Goal: Information Seeking & Learning: Learn about a topic

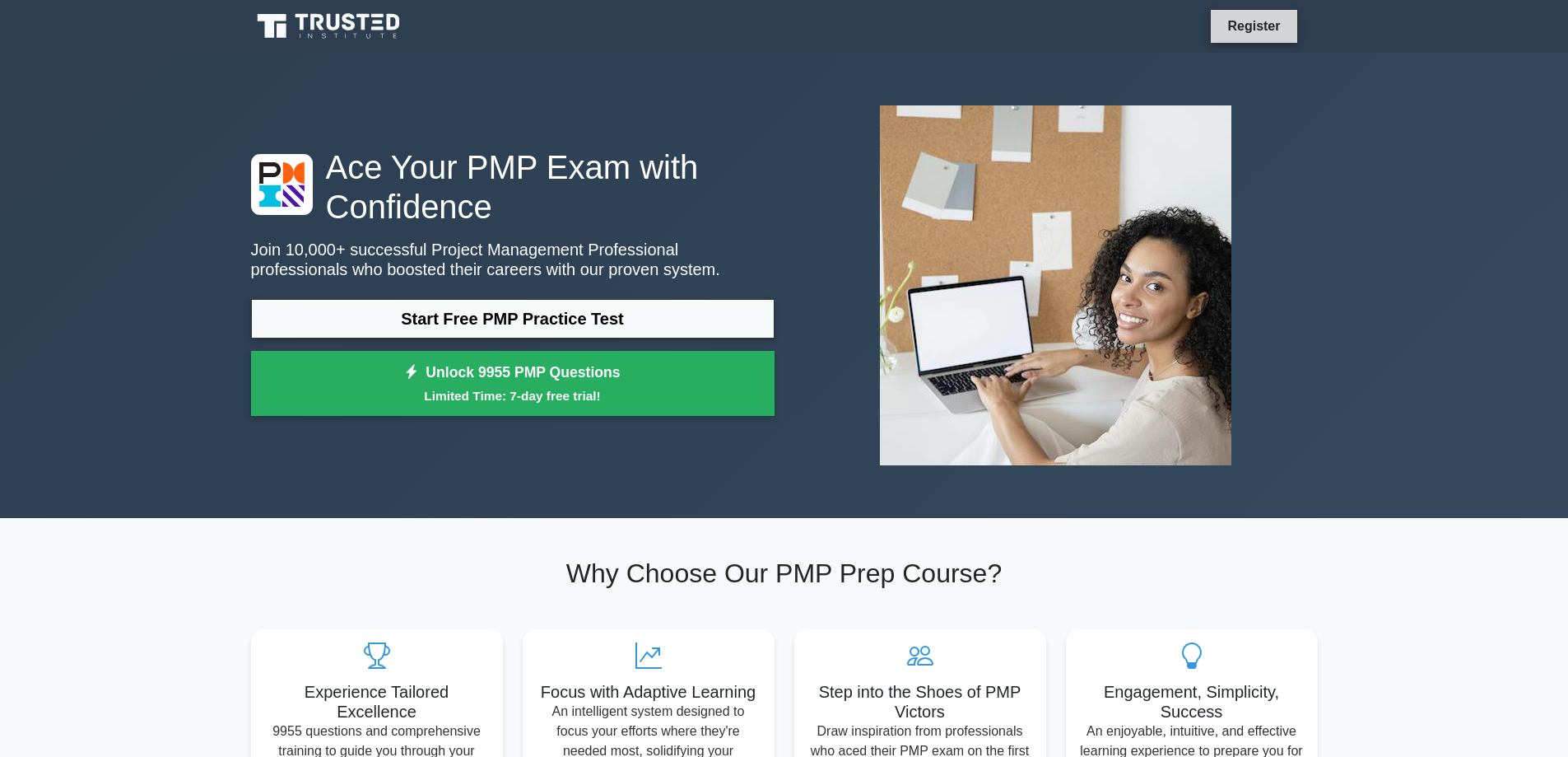
click at [1271, 23] on link "Register" at bounding box center [1253, 26] width 72 height 20
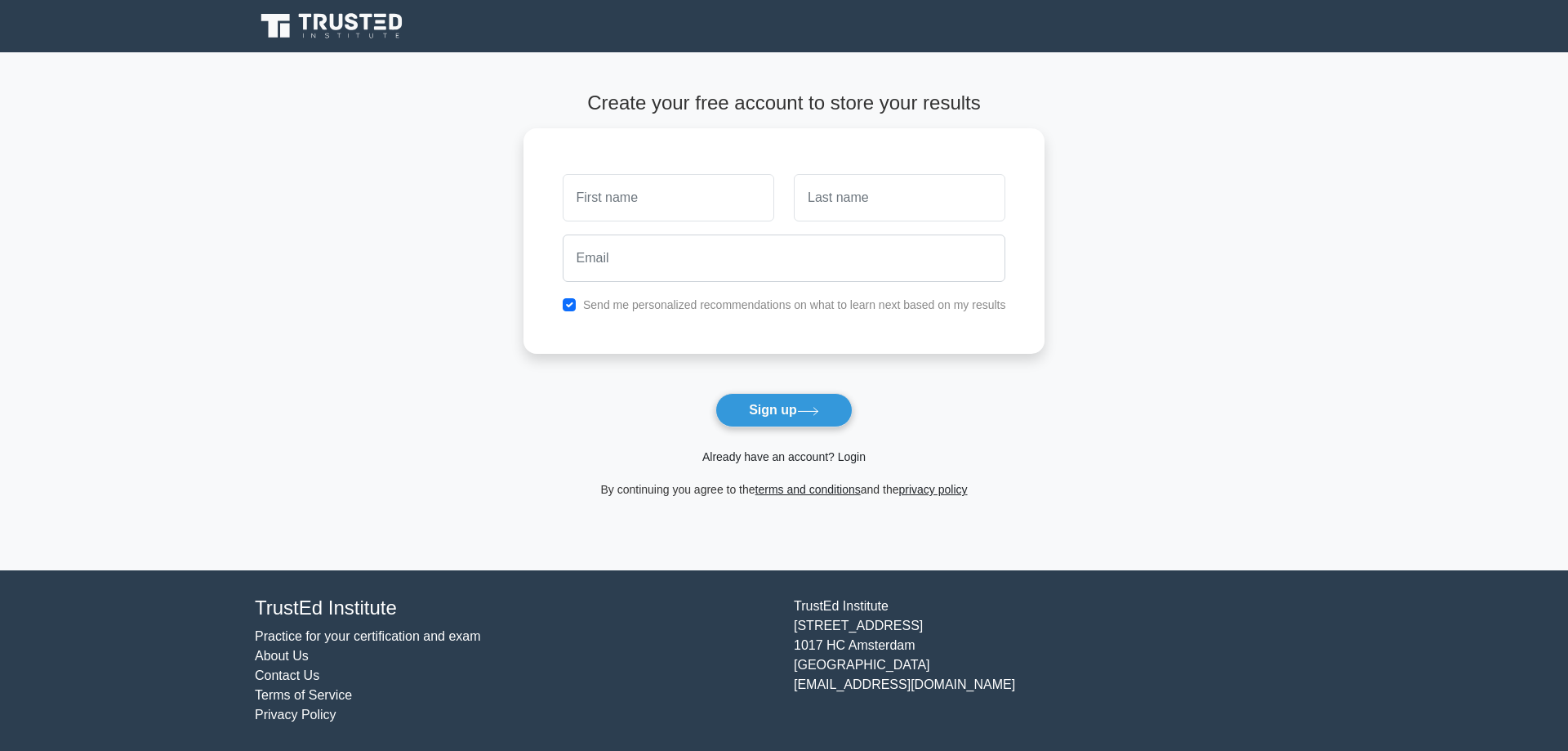
click at [799, 458] on link "Already have an account? Login" at bounding box center [784, 456] width 163 height 13
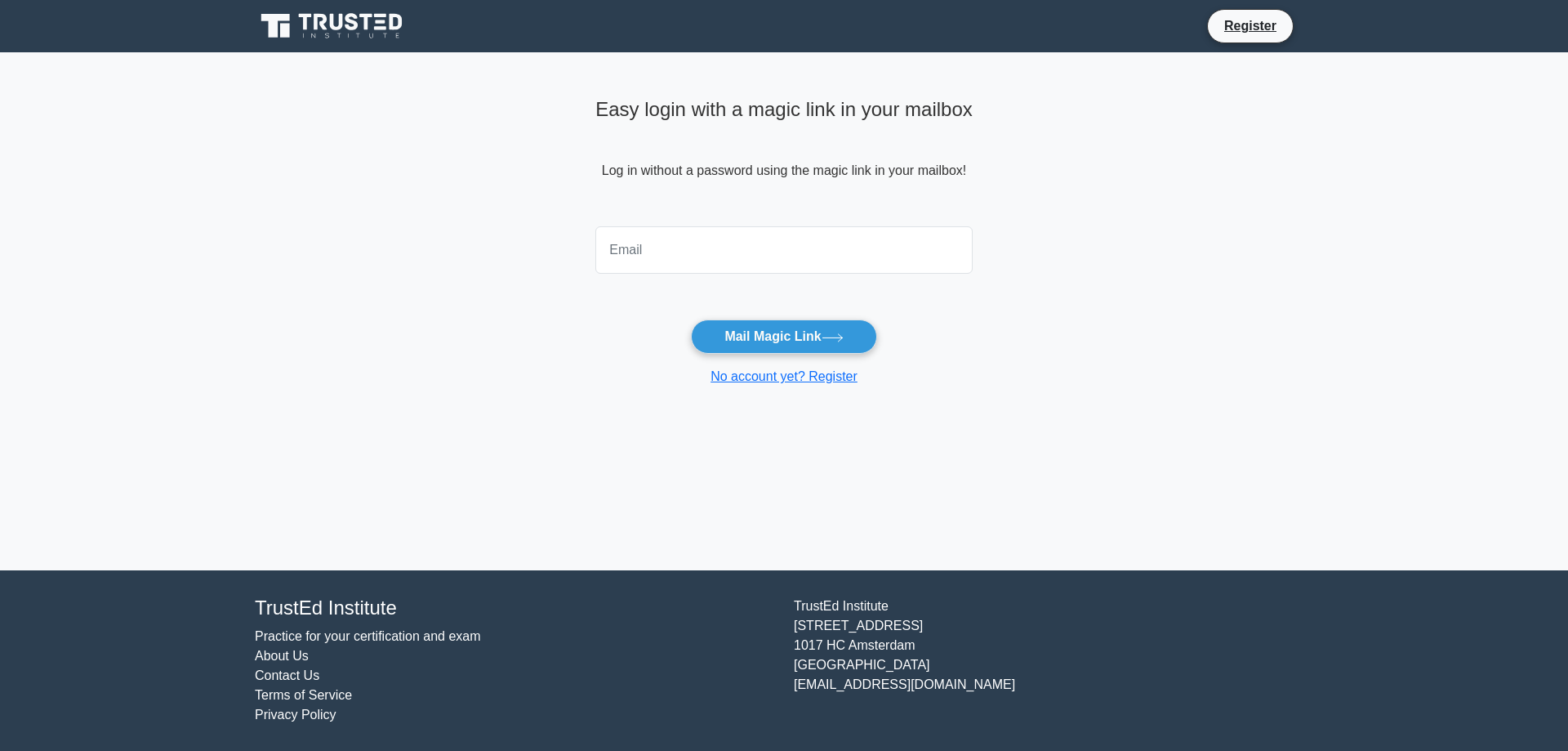
click at [741, 254] on input "email" at bounding box center [784, 250] width 377 height 48
type input "[PERSON_NAME][EMAIL_ADDRESS][PERSON_NAME][DOMAIN_NAME]"
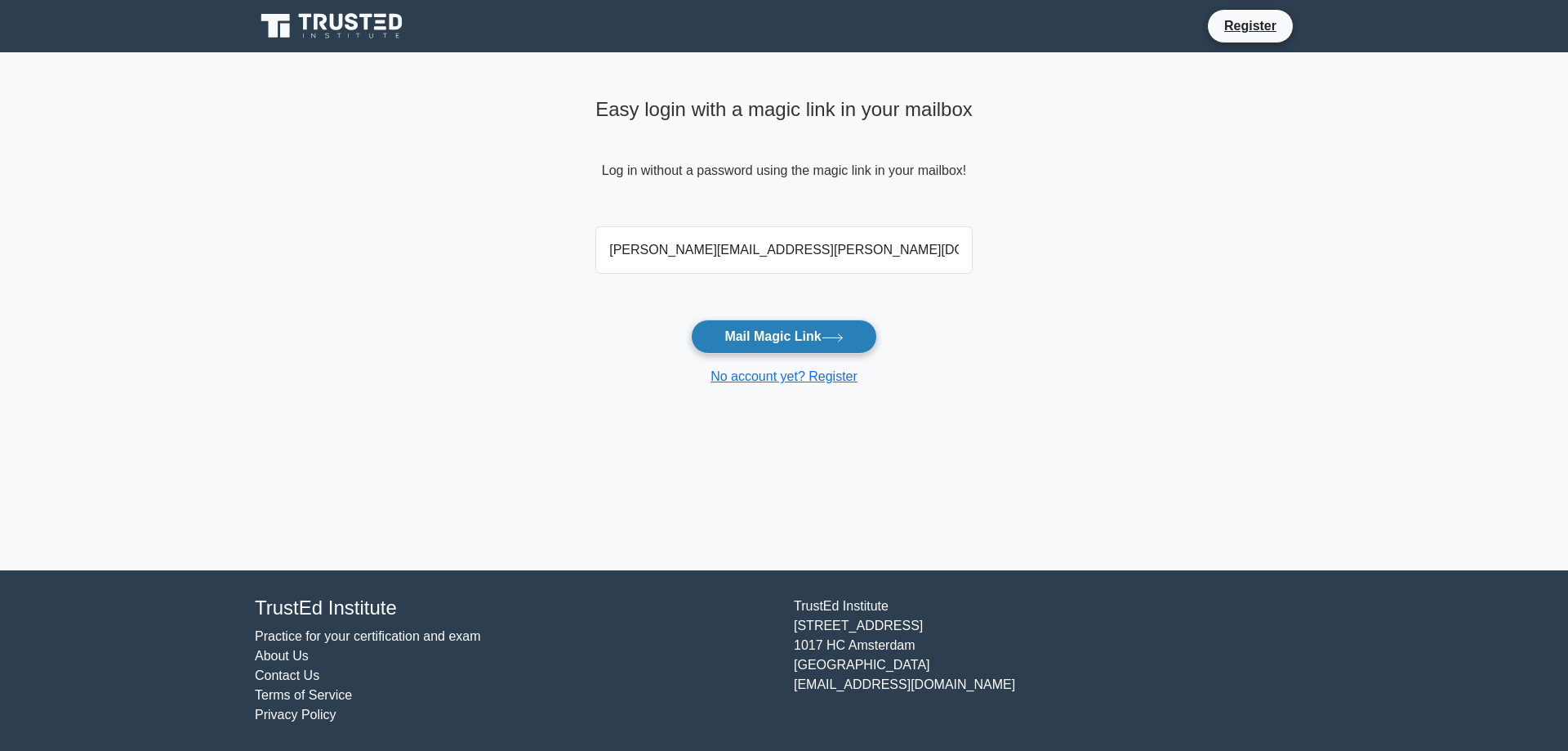
click at [760, 337] on button "Mail Magic Link" at bounding box center [784, 336] width 186 height 34
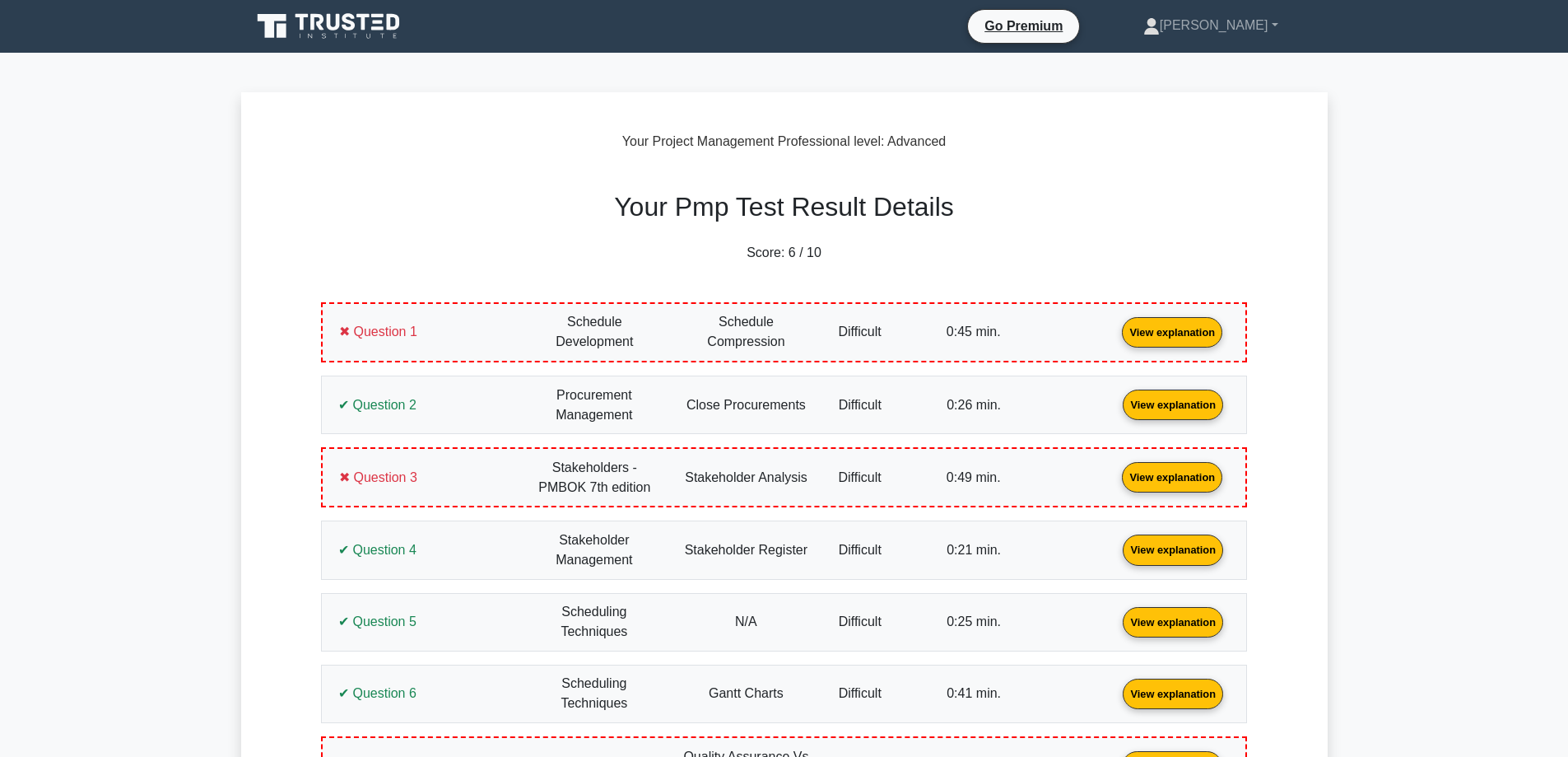
click at [324, 23] on icon at bounding box center [330, 26] width 158 height 31
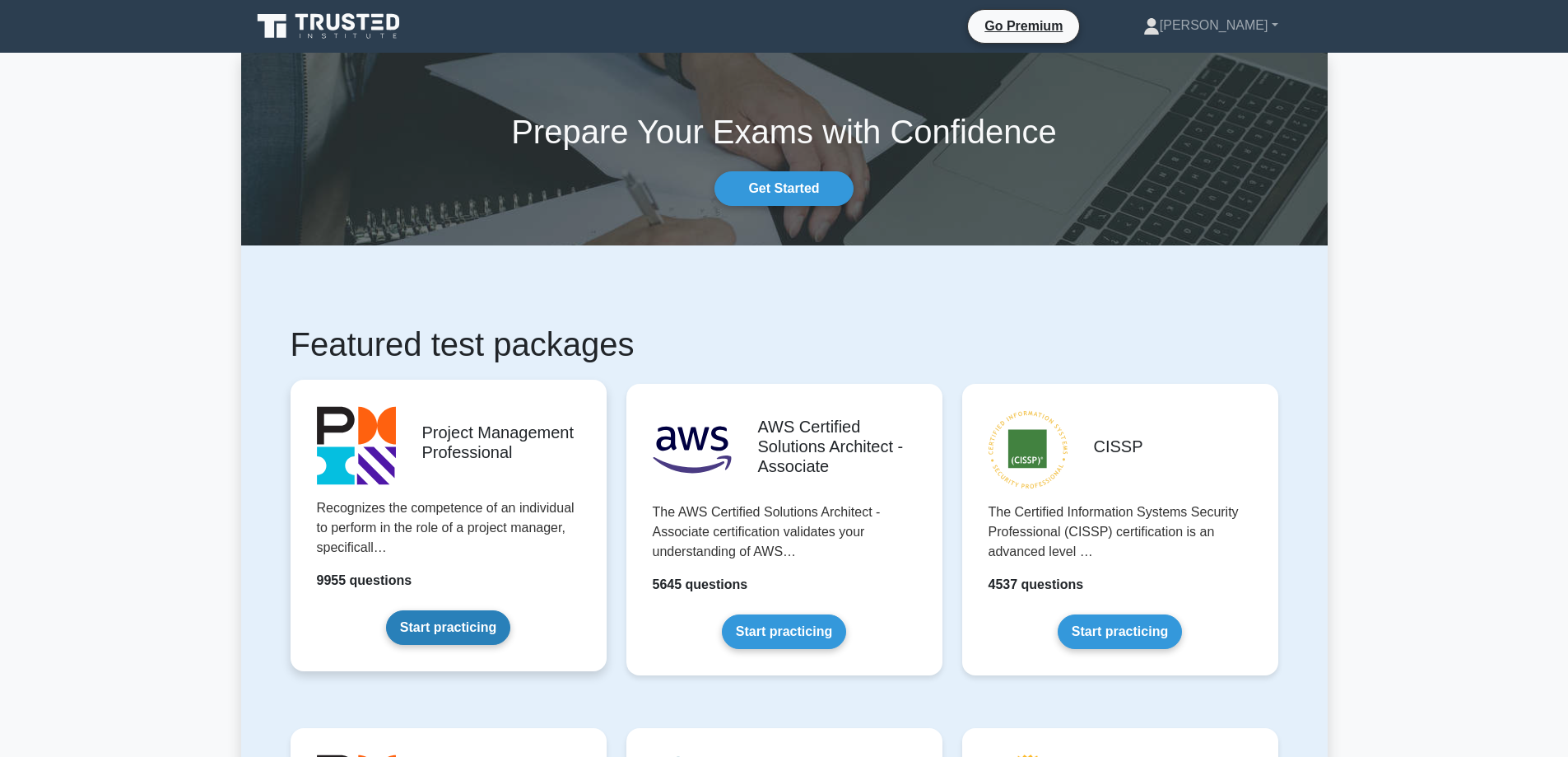
click at [436, 632] on link "Start practicing" at bounding box center [449, 627] width 125 height 35
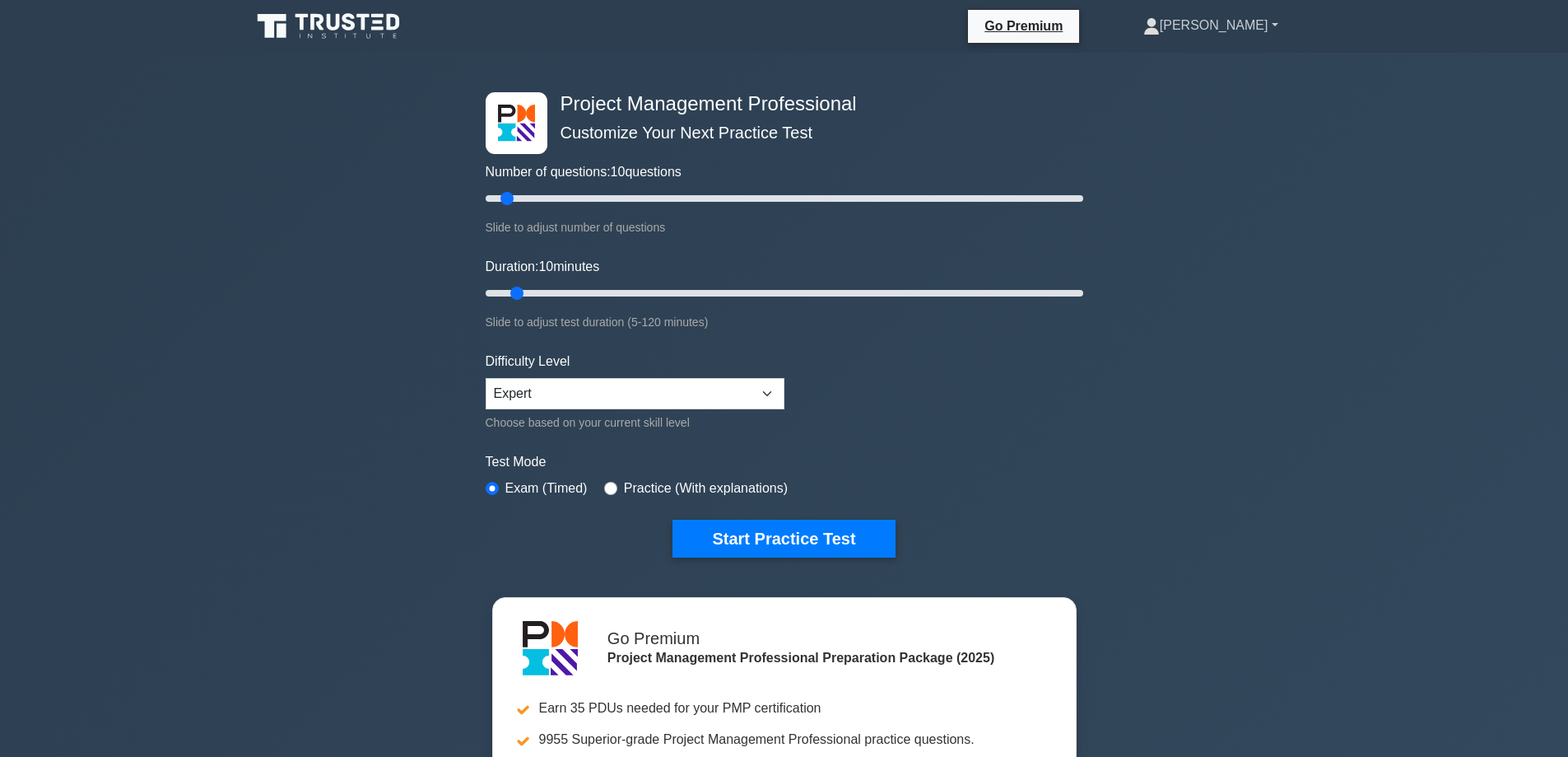
click at [1279, 22] on link "[PERSON_NAME]" at bounding box center [1211, 25] width 214 height 33
click at [1194, 65] on link "Profile" at bounding box center [1170, 64] width 130 height 27
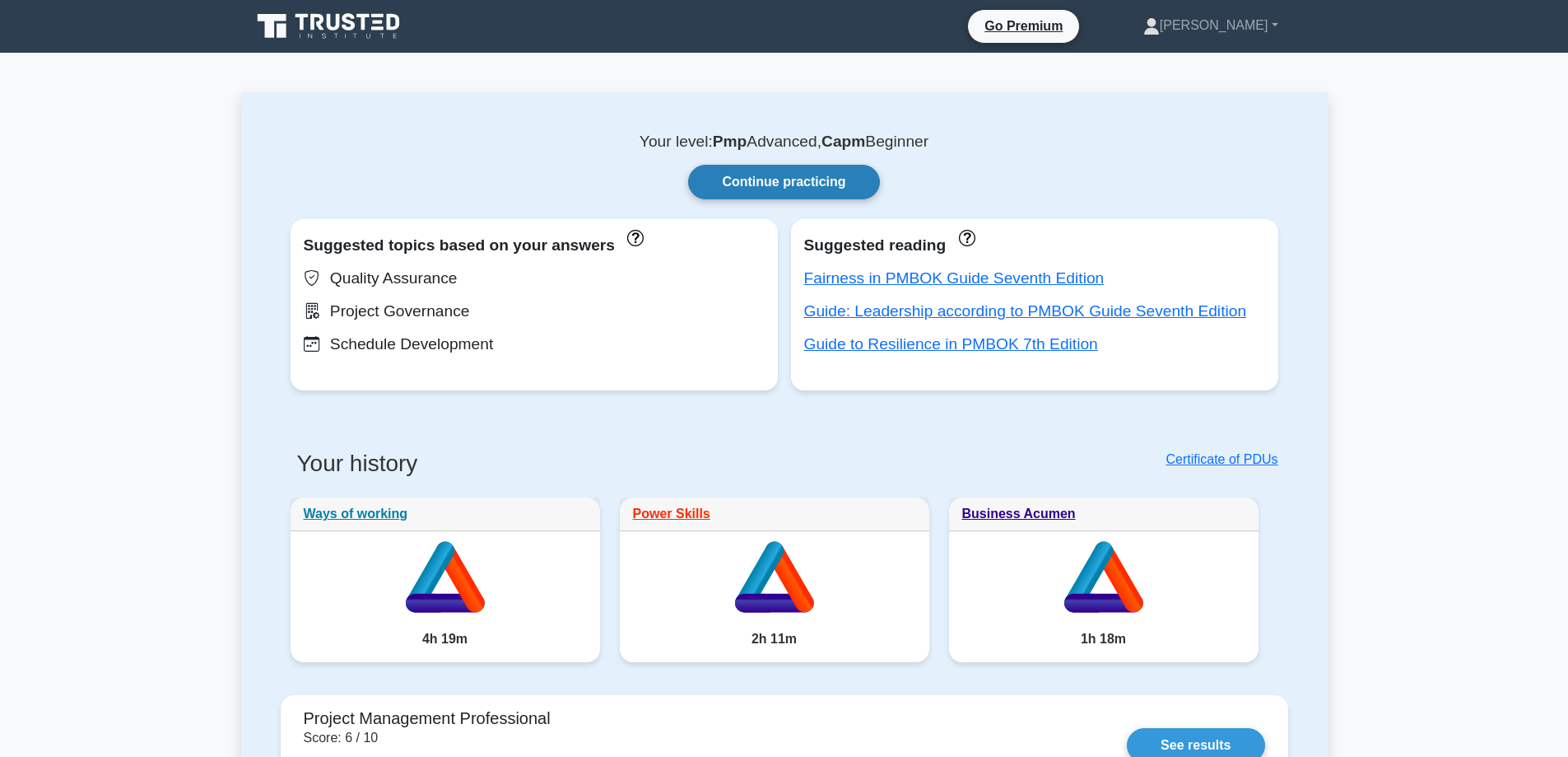
click at [758, 187] on link "Continue practicing" at bounding box center [784, 182] width 191 height 35
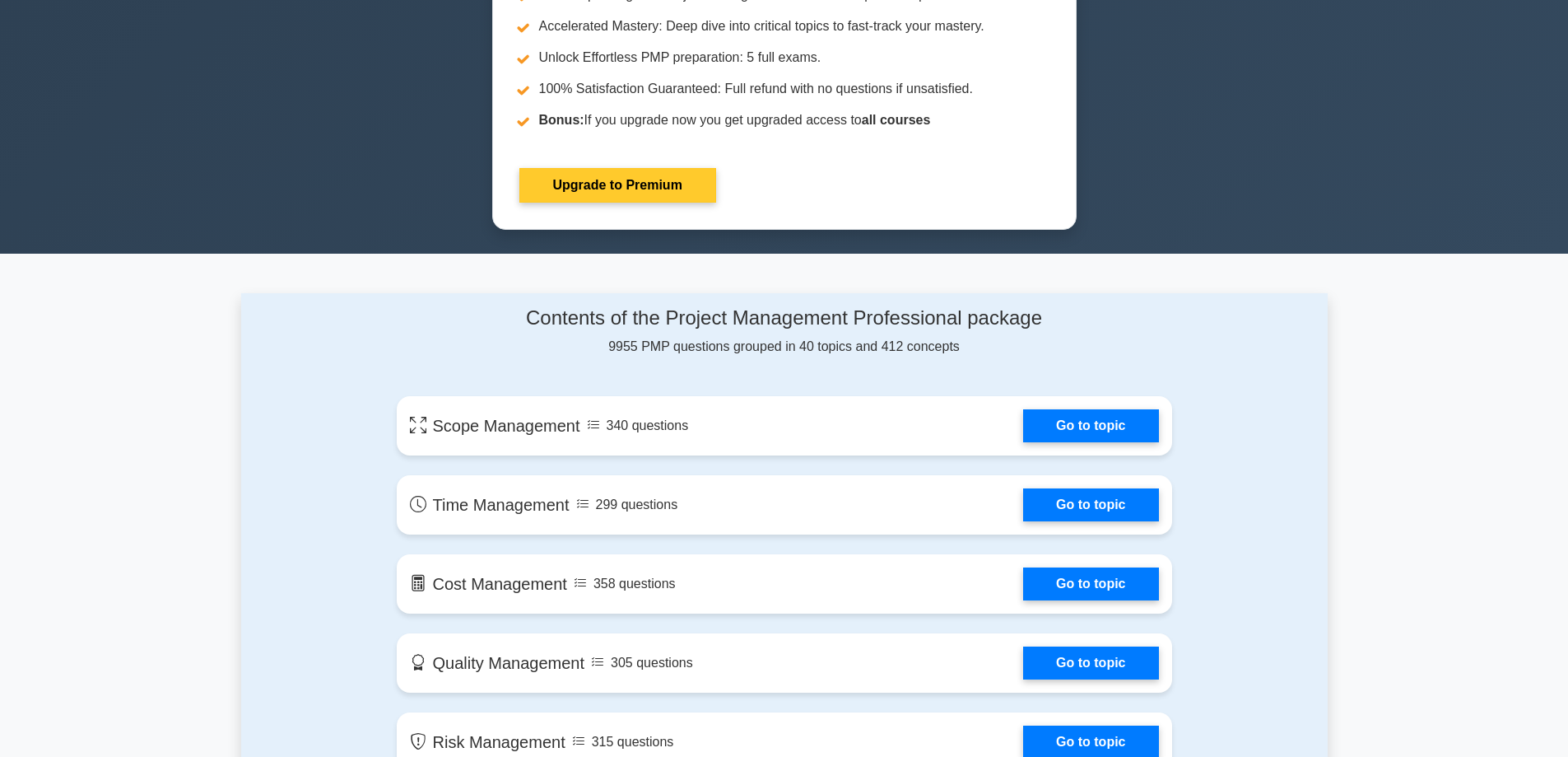
scroll to position [741, 0]
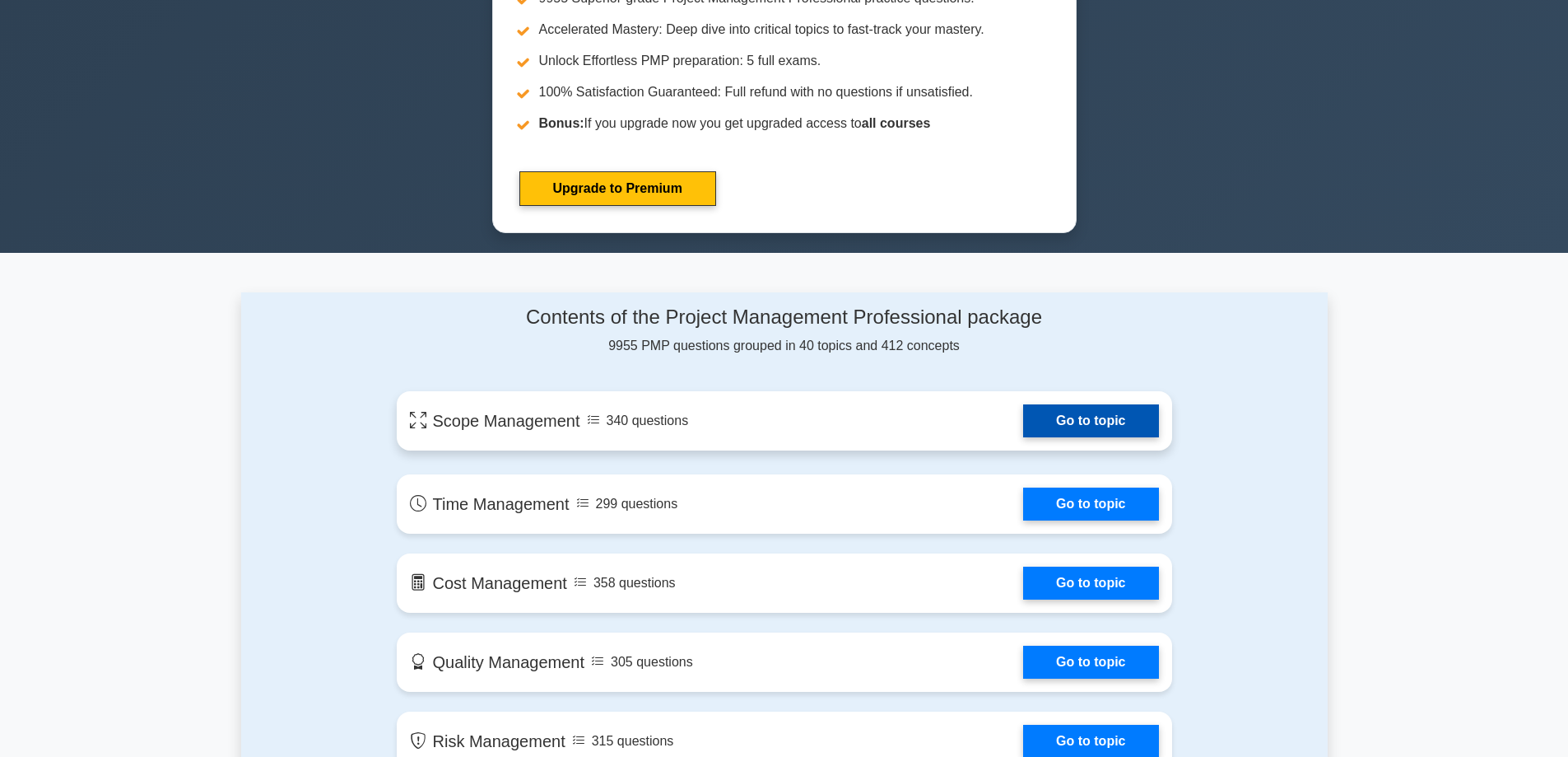
click at [1072, 419] on link "Go to topic" at bounding box center [1091, 420] width 135 height 33
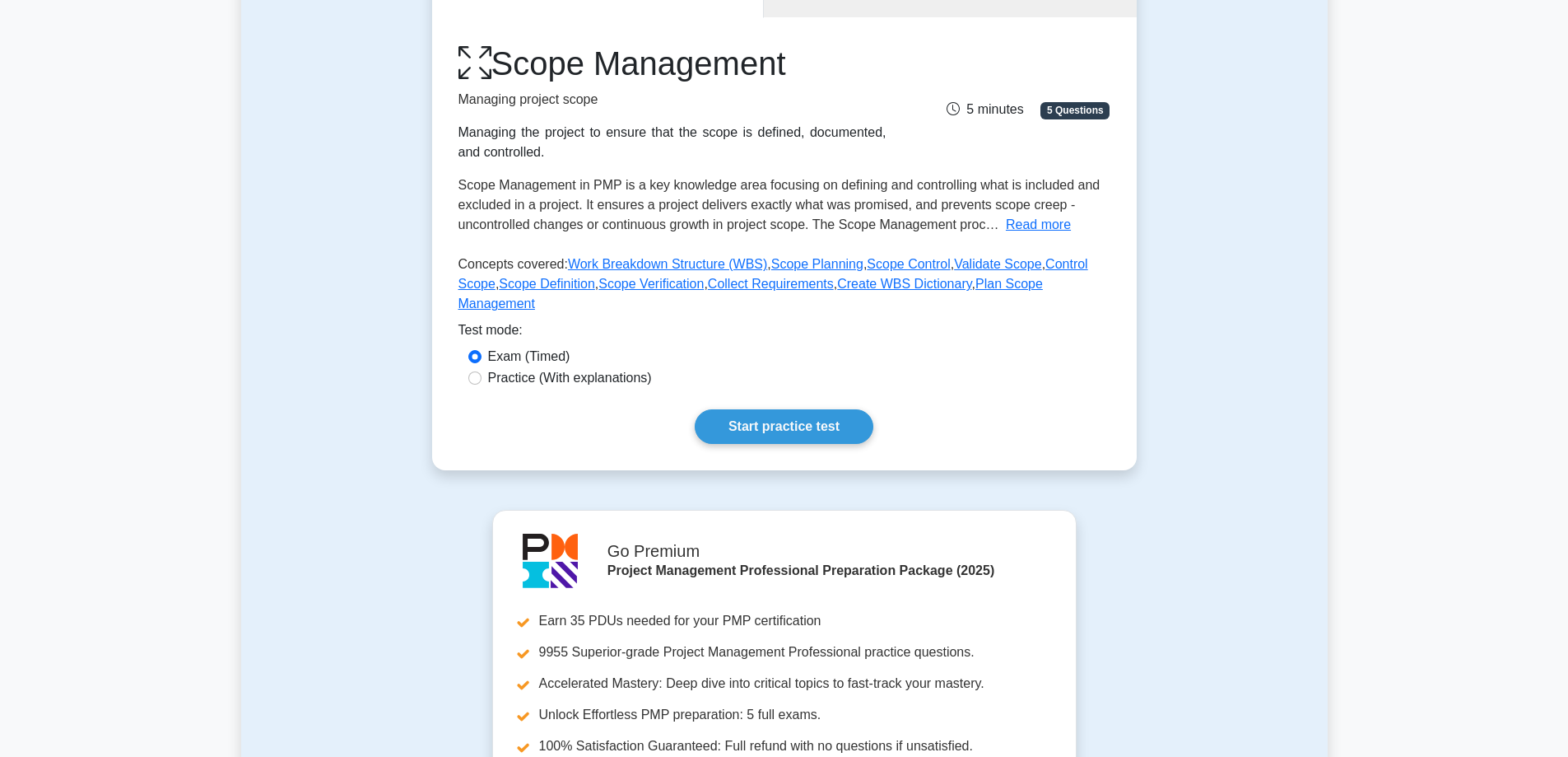
scroll to position [247, 0]
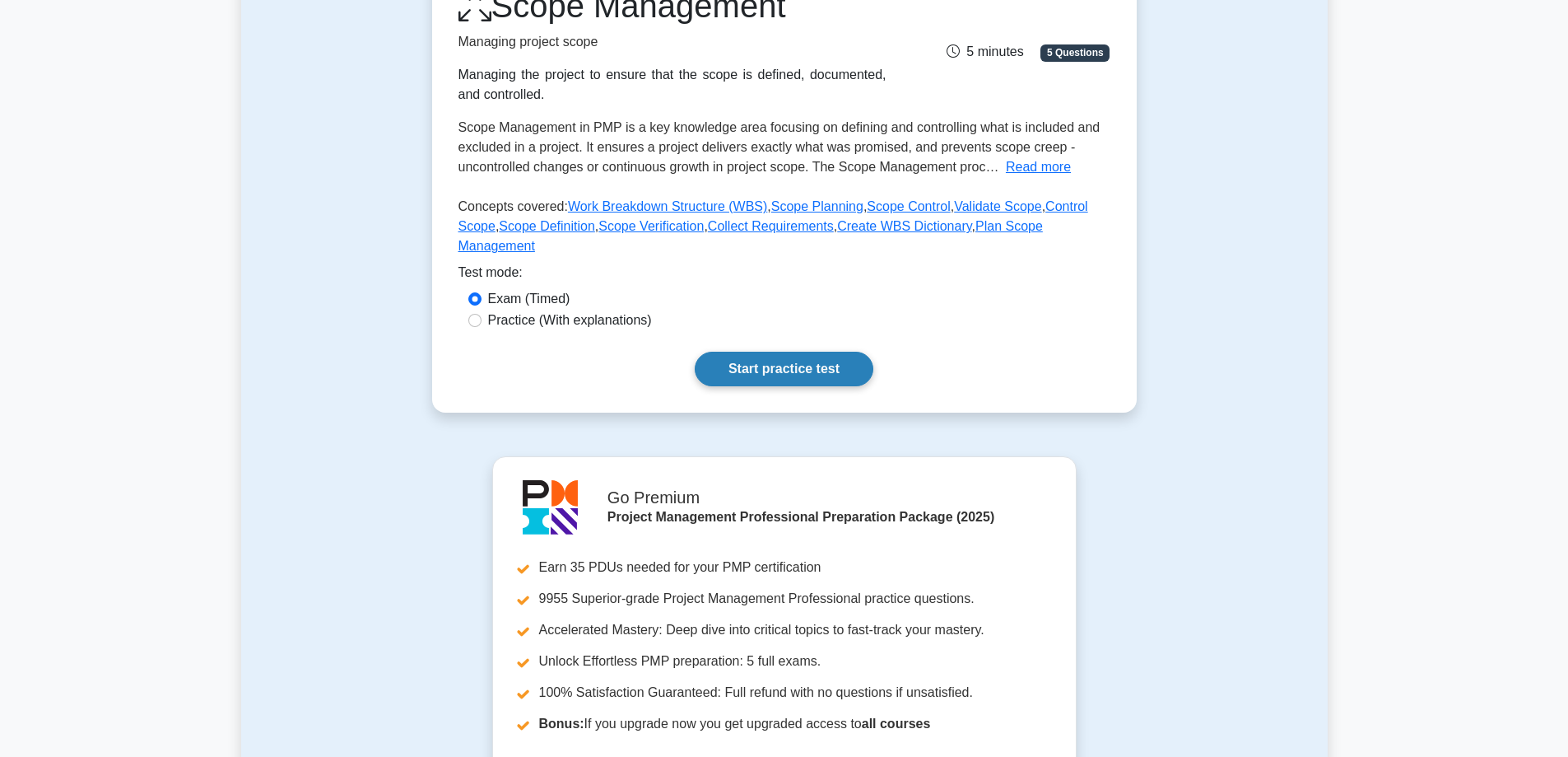
click at [800, 352] on link "Start practice test" at bounding box center [784, 369] width 179 height 35
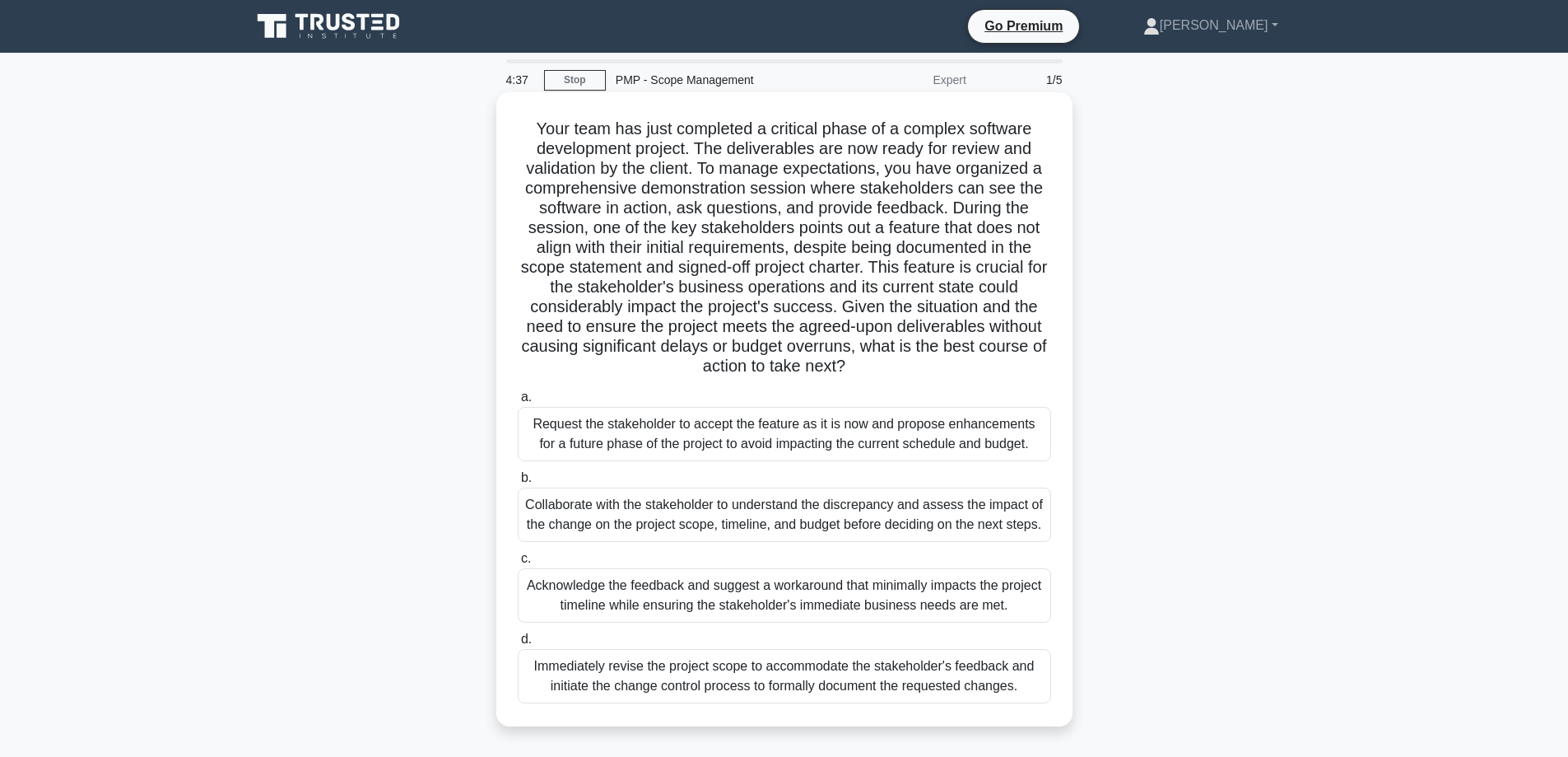
click at [647, 515] on div "Collaborate with the stakeholder to understand the discrepancy and assess the i…" at bounding box center [784, 514] width 533 height 54
click at [518, 484] on input "b. Collaborate with the stakeholder to understand the discrepancy and assess th…" at bounding box center [518, 478] width 0 height 11
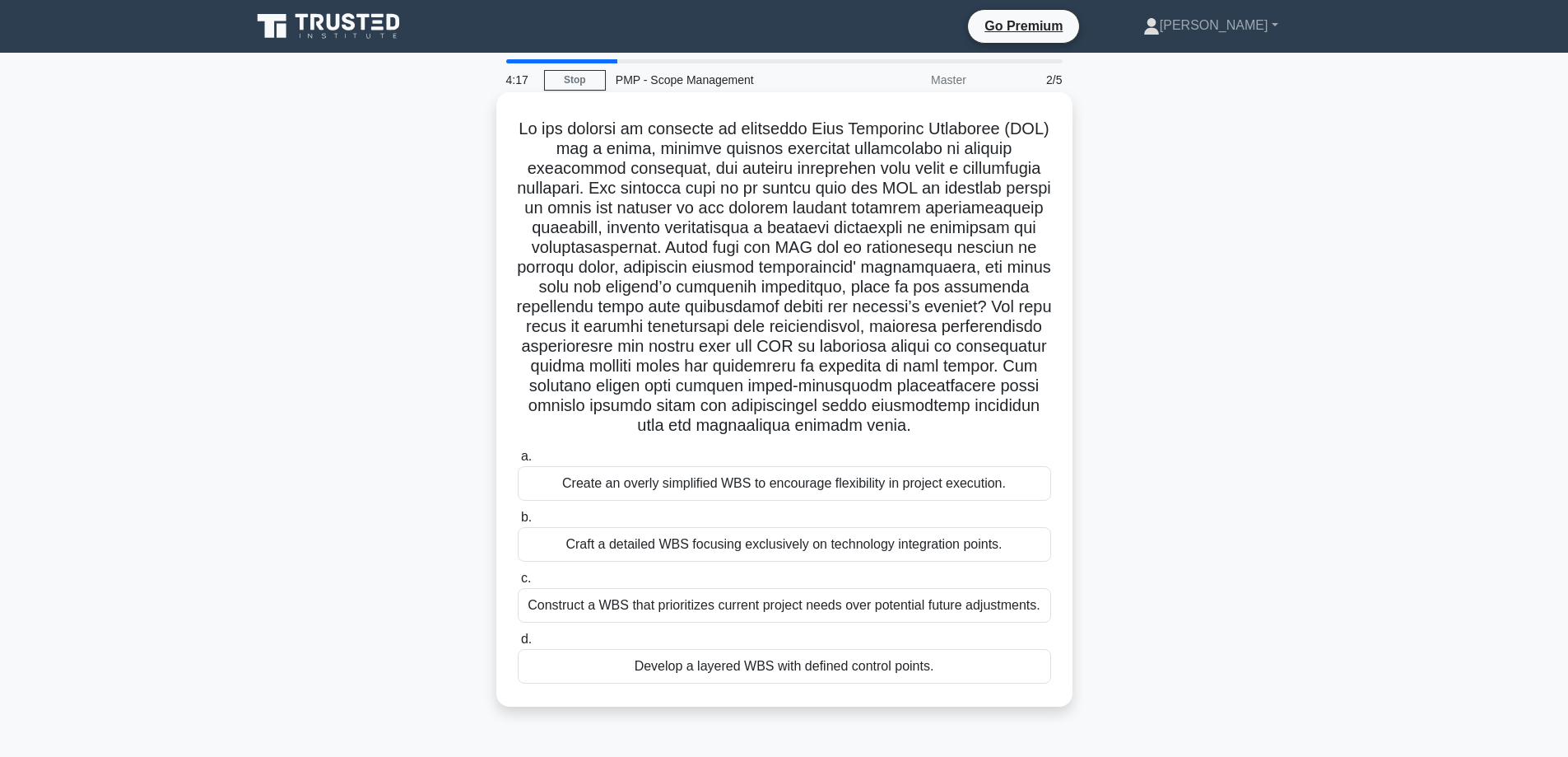
click at [769, 671] on div "Develop a layered WBS with defined control points." at bounding box center [784, 666] width 533 height 35
click at [518, 645] on input "d. Develop a layered WBS with defined control points." at bounding box center [518, 639] width 0 height 11
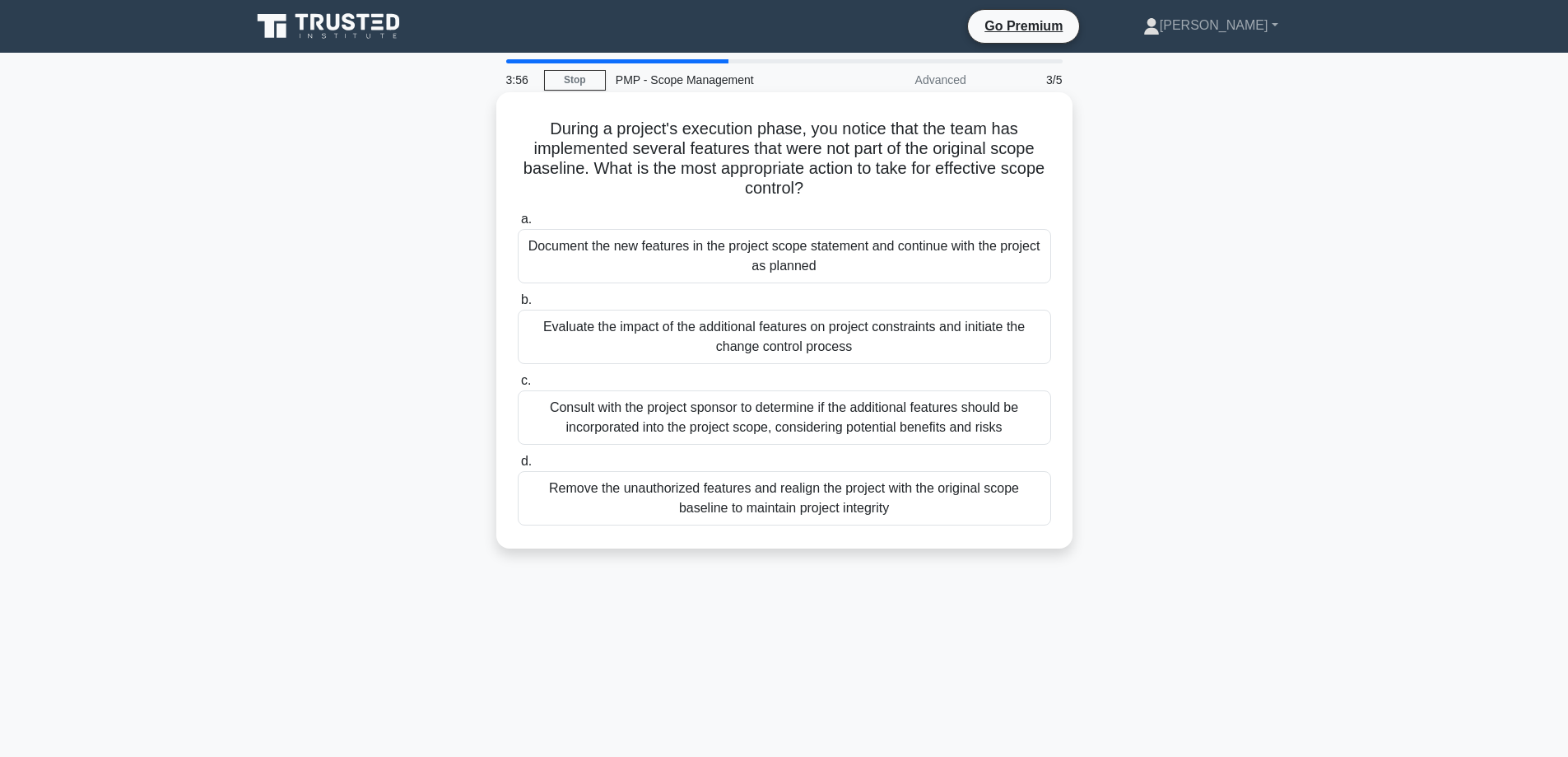
click at [605, 340] on div "Evaluate the impact of the additional features on project constraints and initi…" at bounding box center [784, 337] width 533 height 54
click at [518, 305] on input "b. Evaluate the impact of the additional features on project constraints and in…" at bounding box center [518, 300] width 0 height 11
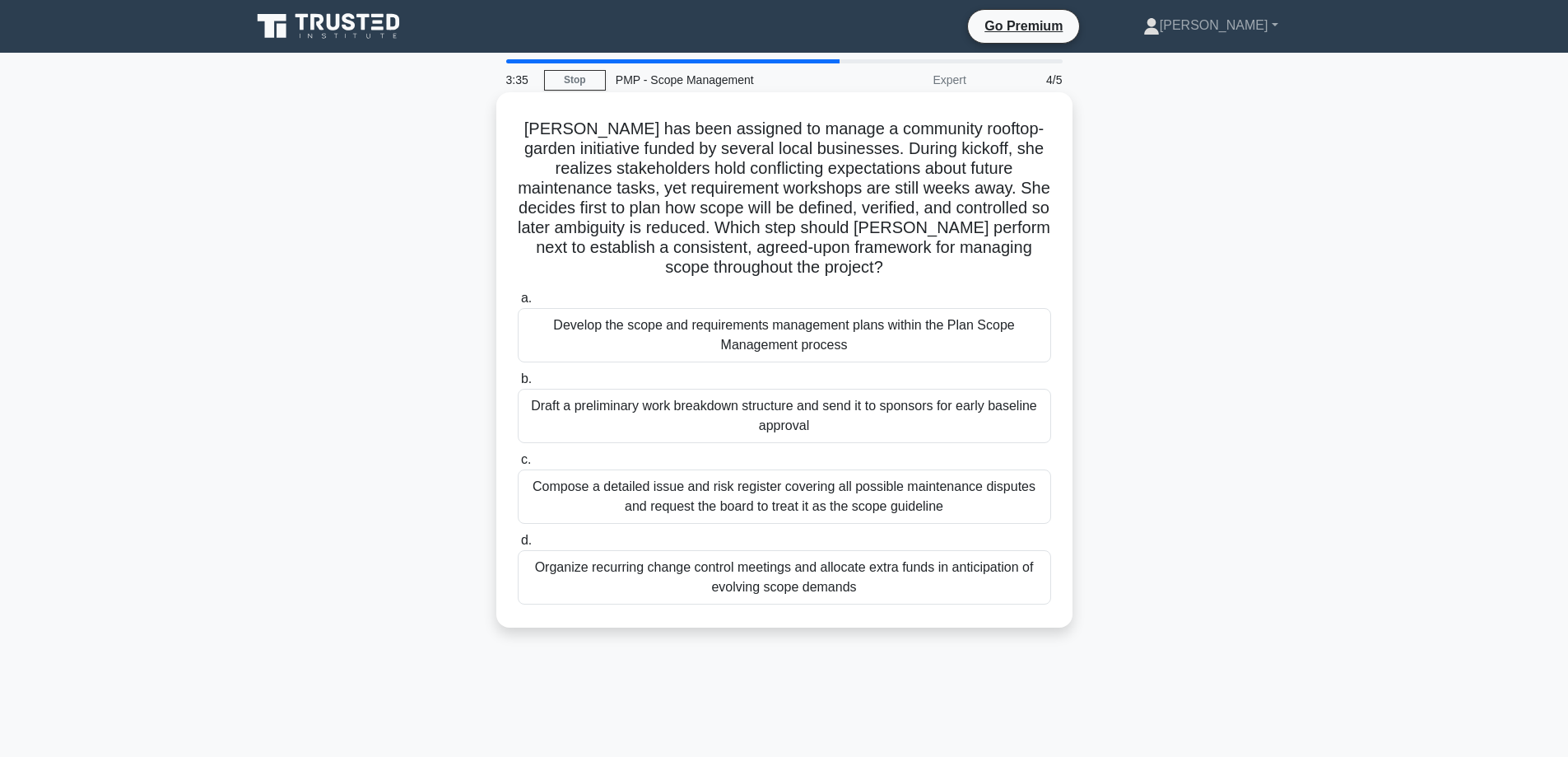
click at [773, 335] on div "Develop the scope and requirements management plans within the Plan Scope Manag…" at bounding box center [784, 335] width 533 height 54
click at [518, 304] on input "a. Develop the scope and requirements management plans within the Plan Scope Ma…" at bounding box center [518, 298] width 0 height 11
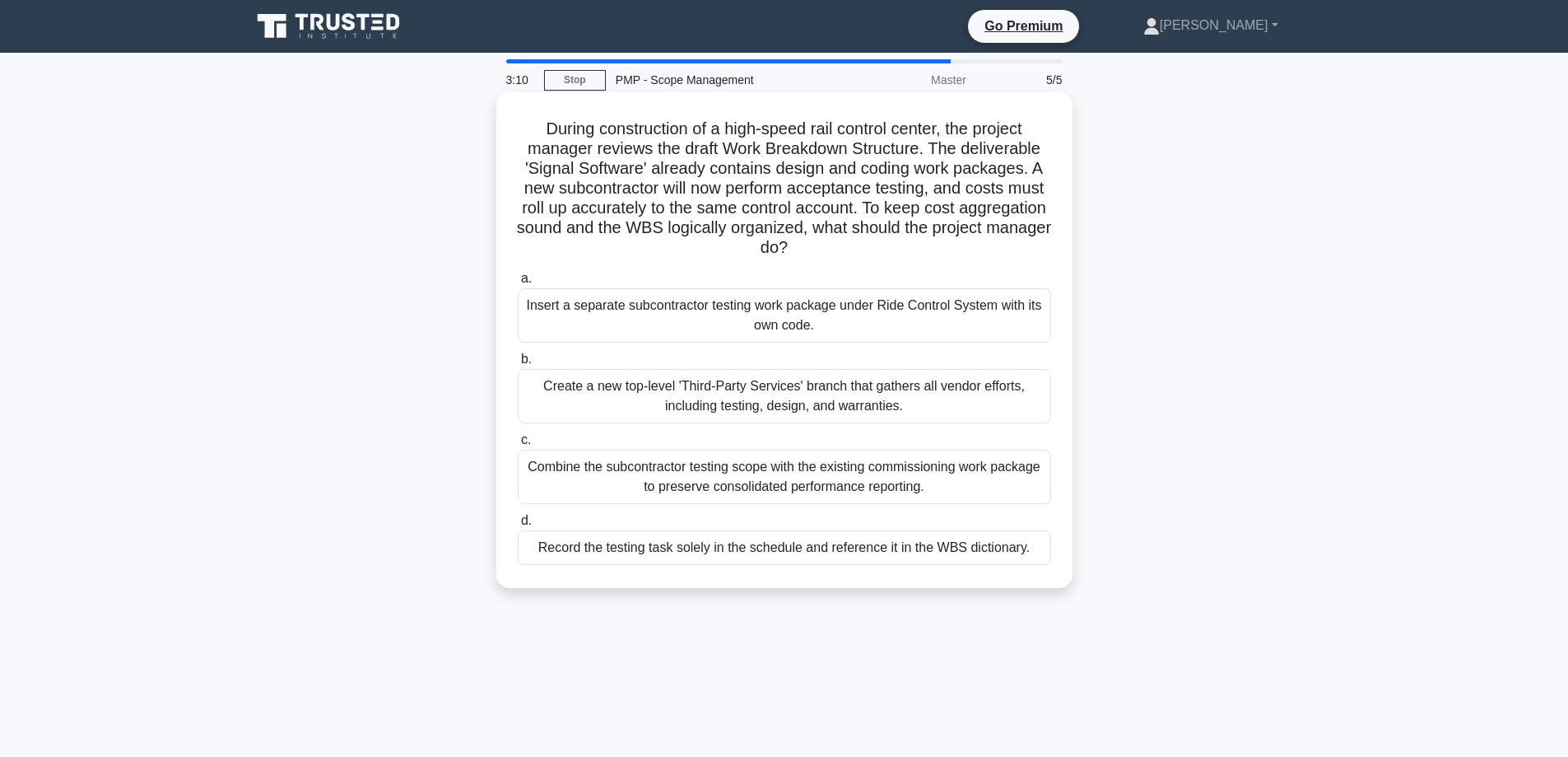
click at [688, 335] on div "Insert a separate subcontractor testing work package under Ride Control System …" at bounding box center [784, 315] width 533 height 54
click at [518, 284] on input "a. Insert a separate subcontractor testing work package under Ride Control Syst…" at bounding box center [518, 279] width 0 height 11
